Goal: Information Seeking & Learning: Learn about a topic

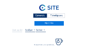
click at [41, 15] on div "Camera's" at bounding box center [40, 15] width 14 height 5
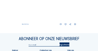
scroll to position [212, 0]
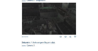
scroll to position [140, 0]
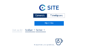
click at [43, 15] on div "Camera's" at bounding box center [40, 15] width 14 height 5
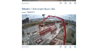
scroll to position [219, 0]
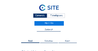
click at [38, 16] on div "Camera's" at bounding box center [40, 15] width 14 height 5
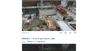
scroll to position [95, 0]
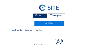
click at [39, 17] on div "Camera's" at bounding box center [40, 15] width 14 height 5
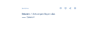
scroll to position [214, 0]
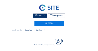
click at [41, 16] on div "Camera's" at bounding box center [40, 15] width 14 height 5
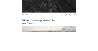
scroll to position [164, 0]
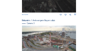
click at [42, 39] on img at bounding box center [49, 41] width 55 height 31
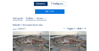
scroll to position [27, 0]
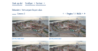
click at [34, 24] on img at bounding box center [30, 26] width 37 height 21
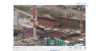
drag, startPoint x: 52, startPoint y: 30, endPoint x: 20, endPoint y: 26, distance: 31.6
click at [20, 26] on img at bounding box center [50, 25] width 72 height 41
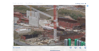
drag, startPoint x: 21, startPoint y: 28, endPoint x: 41, endPoint y: 29, distance: 20.5
click at [41, 29] on img at bounding box center [50, 25] width 72 height 41
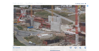
drag, startPoint x: 46, startPoint y: 32, endPoint x: 53, endPoint y: 33, distance: 7.5
click at [53, 33] on img at bounding box center [50, 25] width 72 height 41
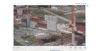
drag, startPoint x: 47, startPoint y: 34, endPoint x: 41, endPoint y: 32, distance: 6.5
click at [41, 32] on img at bounding box center [50, 25] width 72 height 41
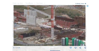
drag, startPoint x: 50, startPoint y: 34, endPoint x: 39, endPoint y: 32, distance: 11.1
click at [39, 32] on img at bounding box center [50, 25] width 72 height 41
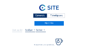
click at [40, 15] on div "Camera's" at bounding box center [40, 15] width 14 height 5
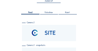
scroll to position [48, 0]
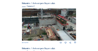
click at [55, 18] on img at bounding box center [49, 25] width 55 height 32
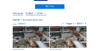
scroll to position [5, 0]
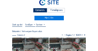
click at [30, 42] on img at bounding box center [30, 48] width 37 height 22
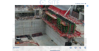
drag, startPoint x: 60, startPoint y: 26, endPoint x: 46, endPoint y: 26, distance: 14.4
click at [46, 26] on img at bounding box center [49, 25] width 69 height 41
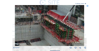
drag, startPoint x: 55, startPoint y: 25, endPoint x: 60, endPoint y: 26, distance: 5.2
click at [53, 30] on img at bounding box center [49, 25] width 69 height 41
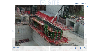
drag, startPoint x: 58, startPoint y: 26, endPoint x: 49, endPoint y: 27, distance: 8.8
click at [49, 27] on img at bounding box center [49, 25] width 69 height 41
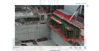
drag, startPoint x: 41, startPoint y: 27, endPoint x: 59, endPoint y: 26, distance: 17.9
click at [59, 26] on img at bounding box center [49, 25] width 69 height 41
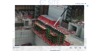
drag, startPoint x: 61, startPoint y: 26, endPoint x: 51, endPoint y: 30, distance: 11.4
click at [51, 30] on img at bounding box center [49, 25] width 69 height 41
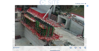
drag, startPoint x: 36, startPoint y: 33, endPoint x: 34, endPoint y: 29, distance: 4.1
click at [19, 30] on img at bounding box center [49, 25] width 69 height 41
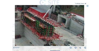
drag, startPoint x: 48, startPoint y: 31, endPoint x: 41, endPoint y: 21, distance: 12.0
click at [41, 21] on img at bounding box center [49, 25] width 69 height 41
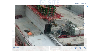
click at [53, 27] on img at bounding box center [49, 25] width 69 height 41
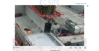
drag, startPoint x: 53, startPoint y: 34, endPoint x: 53, endPoint y: 26, distance: 8.2
click at [53, 26] on img at bounding box center [49, 25] width 69 height 41
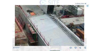
drag, startPoint x: 53, startPoint y: 34, endPoint x: 56, endPoint y: 22, distance: 11.7
click at [56, 22] on img at bounding box center [49, 25] width 69 height 41
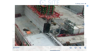
drag, startPoint x: 55, startPoint y: 23, endPoint x: 52, endPoint y: 42, distance: 18.7
click at [52, 42] on img at bounding box center [49, 25] width 69 height 41
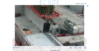
drag, startPoint x: 62, startPoint y: 36, endPoint x: 18, endPoint y: 36, distance: 44.4
click at [18, 36] on img at bounding box center [49, 25] width 69 height 41
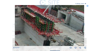
drag, startPoint x: 49, startPoint y: 31, endPoint x: 47, endPoint y: 43, distance: 12.4
click at [47, 43] on img at bounding box center [49, 25] width 69 height 41
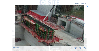
drag, startPoint x: 51, startPoint y: 32, endPoint x: 50, endPoint y: 36, distance: 4.1
click at [50, 36] on img at bounding box center [49, 25] width 69 height 41
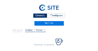
click at [40, 14] on div "Camera's" at bounding box center [40, 15] width 14 height 5
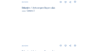
scroll to position [219, 0]
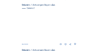
scroll to position [90, 0]
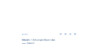
scroll to position [187, 0]
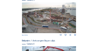
click at [39, 17] on img at bounding box center [49, 17] width 55 height 31
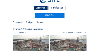
scroll to position [27, 0]
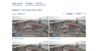
click at [28, 21] on img at bounding box center [30, 26] width 37 height 21
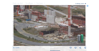
drag, startPoint x: 49, startPoint y: 33, endPoint x: 41, endPoint y: 22, distance: 14.5
click at [40, 22] on img at bounding box center [50, 25] width 72 height 41
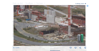
click at [31, 23] on img at bounding box center [50, 25] width 72 height 41
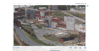
drag, startPoint x: 38, startPoint y: 24, endPoint x: 58, endPoint y: 31, distance: 20.9
click at [58, 31] on img at bounding box center [50, 25] width 72 height 41
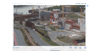
drag, startPoint x: 43, startPoint y: 27, endPoint x: 54, endPoint y: 28, distance: 10.5
click at [54, 28] on img at bounding box center [50, 25] width 72 height 41
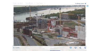
drag, startPoint x: 51, startPoint y: 25, endPoint x: 49, endPoint y: 30, distance: 5.7
click at [49, 30] on img at bounding box center [50, 25] width 72 height 41
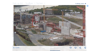
drag, startPoint x: 59, startPoint y: 32, endPoint x: 43, endPoint y: 27, distance: 16.8
click at [43, 27] on img at bounding box center [50, 25] width 72 height 41
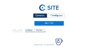
click at [40, 16] on div "Camera's" at bounding box center [40, 15] width 14 height 5
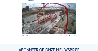
scroll to position [229, 0]
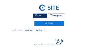
click at [40, 15] on div "Camera's" at bounding box center [40, 15] width 14 height 5
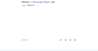
scroll to position [229, 0]
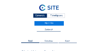
click at [39, 16] on div "Camera's" at bounding box center [40, 15] width 14 height 5
click at [39, 15] on div "Camera's" at bounding box center [40, 15] width 14 height 5
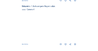
scroll to position [225, 0]
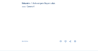
scroll to position [225, 0]
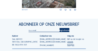
scroll to position [246, 0]
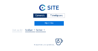
click at [44, 15] on div "Camera's" at bounding box center [40, 15] width 14 height 5
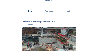
scroll to position [48, 0]
